Goal: Find specific page/section: Find specific page/section

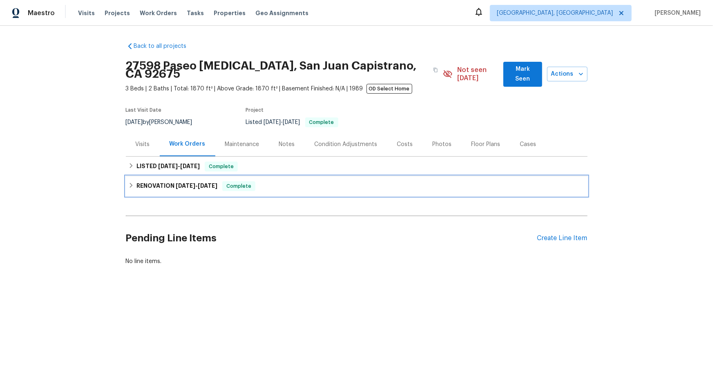
click at [167, 182] on h6 "RENOVATION [DATE] - [DATE]" at bounding box center [177, 186] width 81 height 10
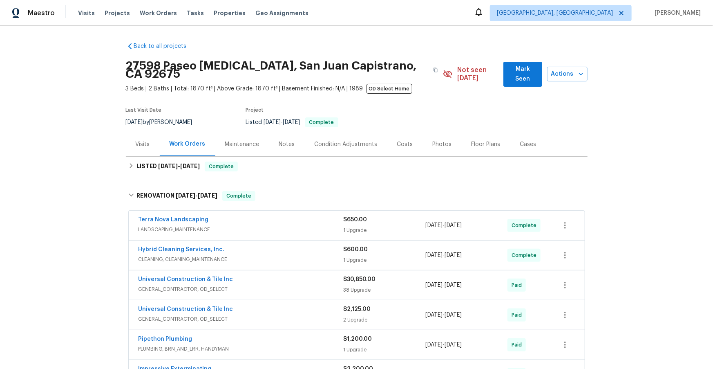
click at [244, 275] on div "Universal Construction & Tile Inc" at bounding box center [241, 280] width 205 height 10
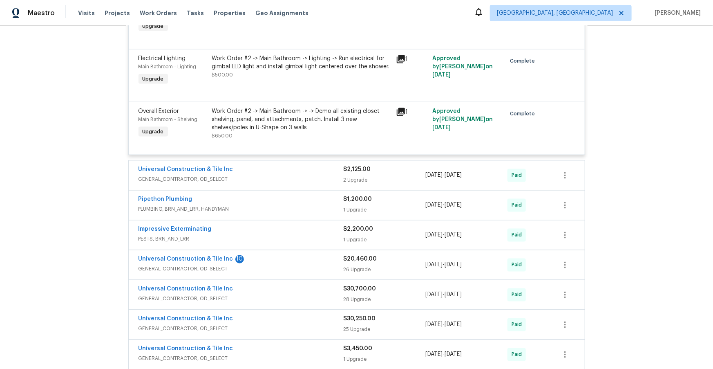
scroll to position [2229, 0]
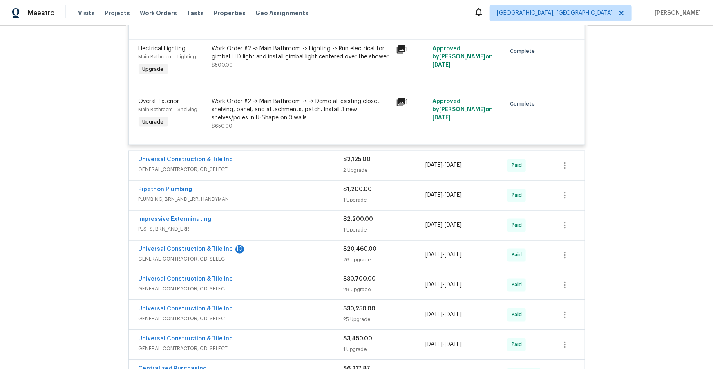
click at [298, 163] on div "Universal Construction & Tile Inc" at bounding box center [241, 161] width 205 height 10
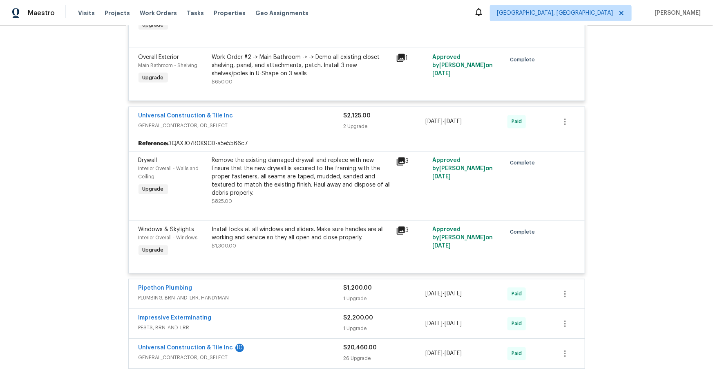
scroll to position [2382, 0]
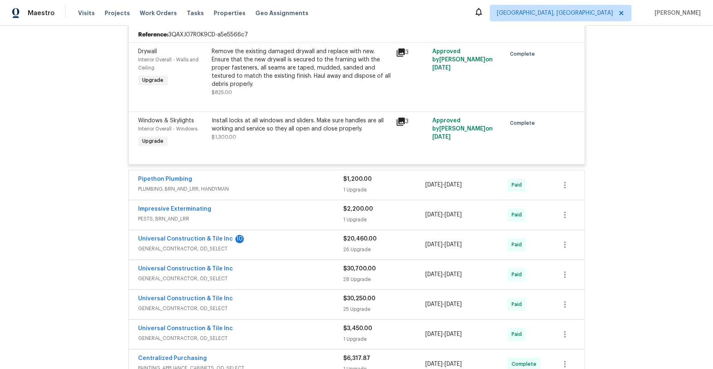
click at [289, 191] on span "PLUMBING, BRN_AND_LRR, HANDYMAN" at bounding box center [241, 189] width 205 height 8
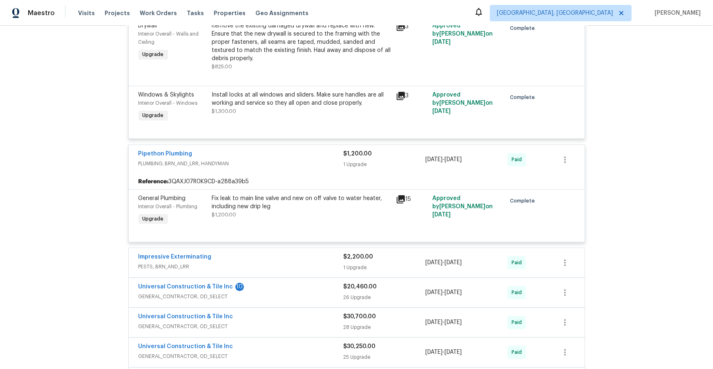
scroll to position [2448, 0]
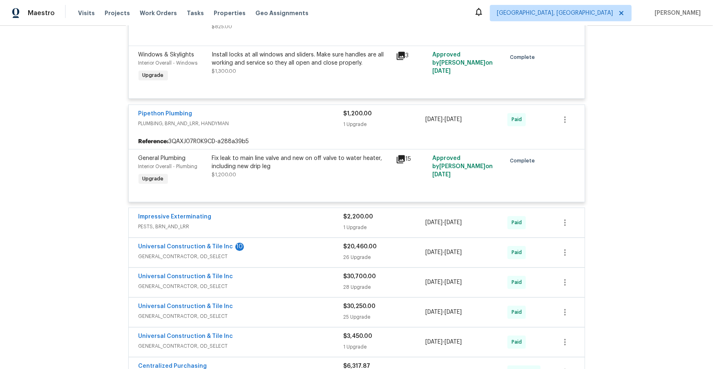
click at [291, 231] on span "PESTS, BRN_AND_LRR" at bounding box center [241, 226] width 205 height 8
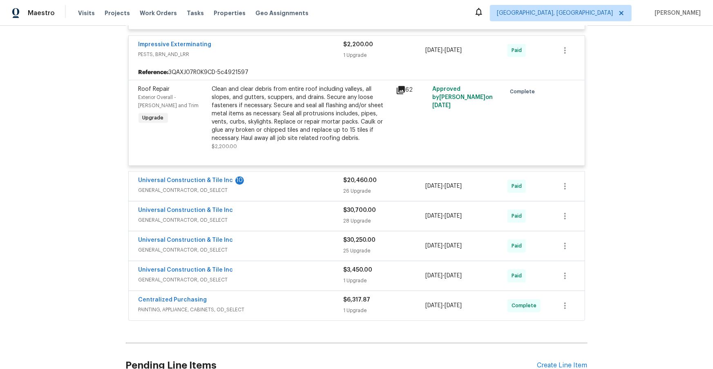
scroll to position [2627, 0]
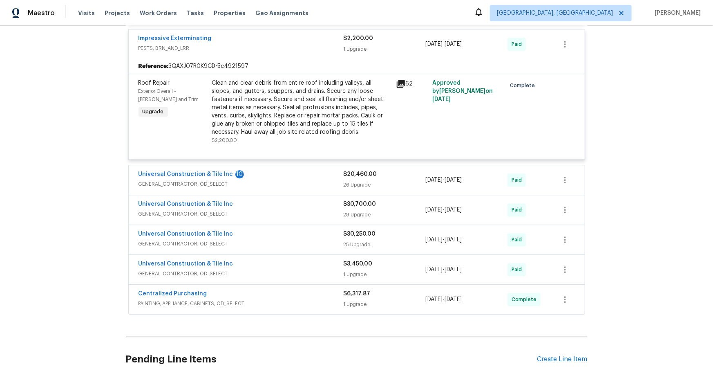
click at [297, 186] on span "GENERAL_CONTRACTOR, OD_SELECT" at bounding box center [241, 184] width 205 height 8
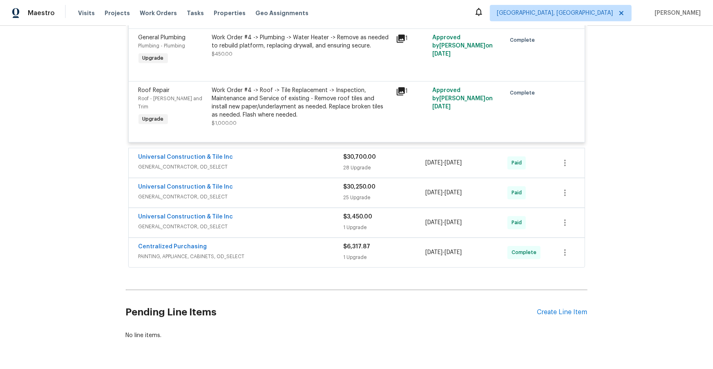
scroll to position [4106, 0]
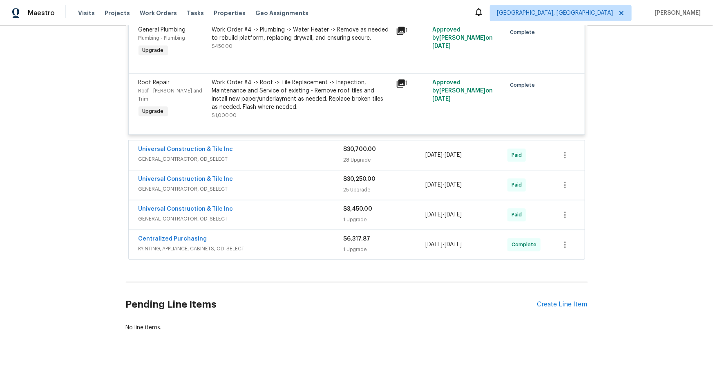
click at [279, 163] on span "GENERAL_CONTRACTOR, OD_SELECT" at bounding box center [241, 159] width 205 height 8
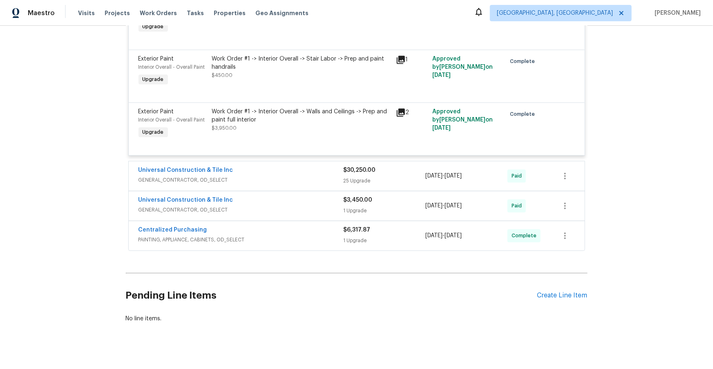
scroll to position [5701, 0]
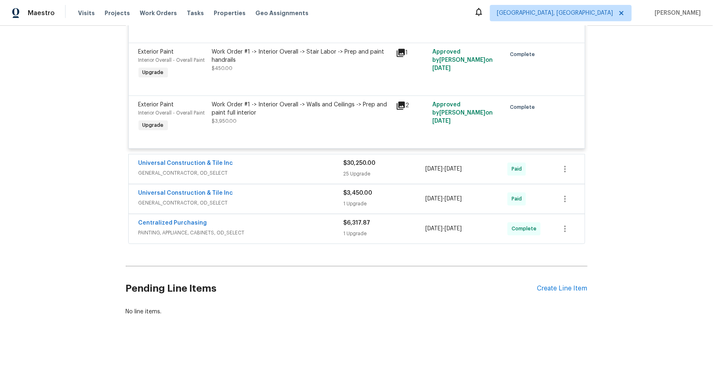
click at [281, 169] on div "Universal Construction & Tile Inc" at bounding box center [241, 164] width 205 height 10
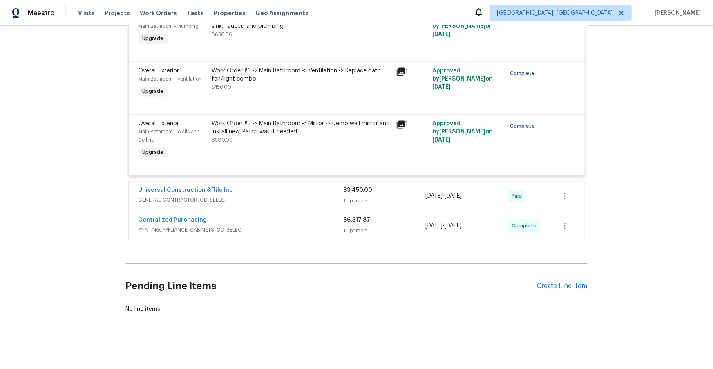
scroll to position [7124, 0]
click at [281, 196] on span "GENERAL_CONTRACTOR, OD_SELECT" at bounding box center [241, 200] width 205 height 8
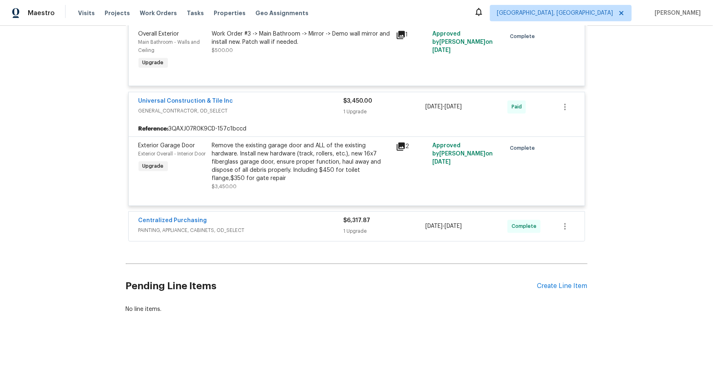
scroll to position [7201, 0]
click at [280, 226] on div "Centralized Purchasing" at bounding box center [241, 221] width 205 height 10
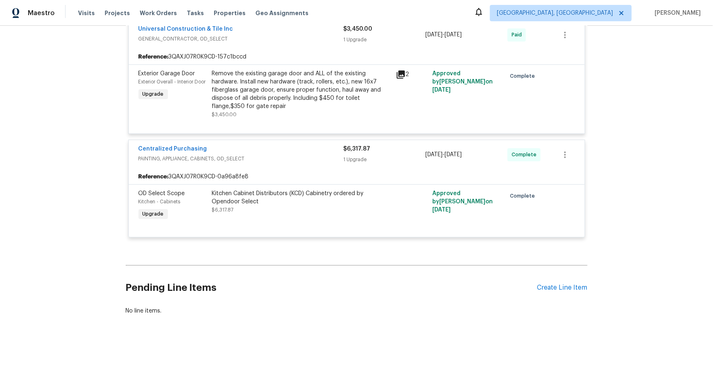
scroll to position [7289, 0]
